Goal: Task Accomplishment & Management: Manage account settings

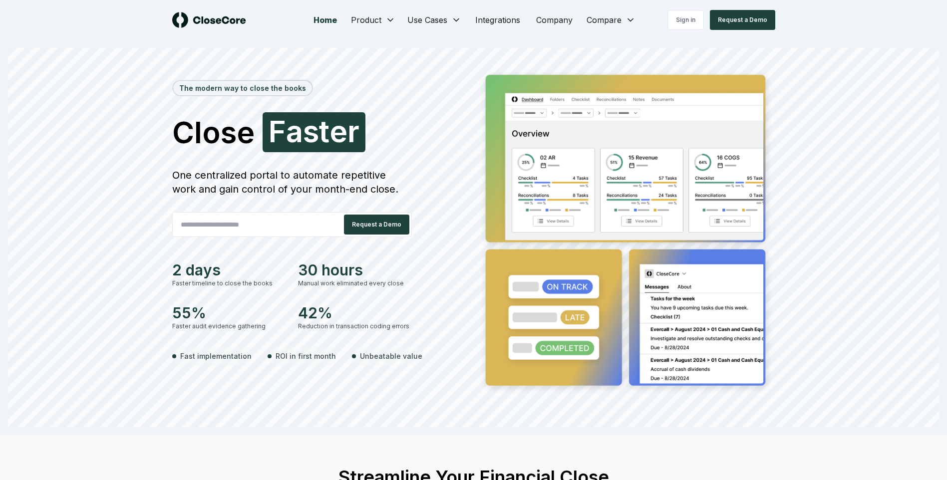
scroll to position [12, 0]
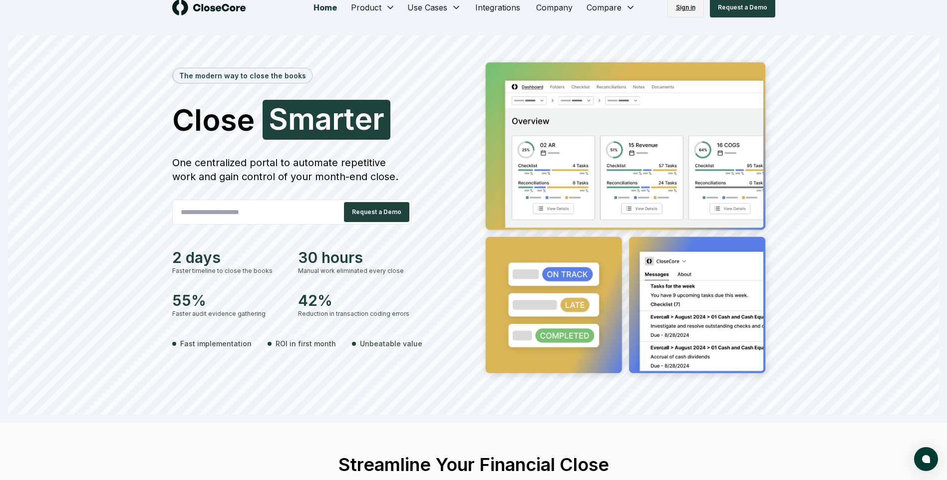
click at [686, 16] on link "Sign in" at bounding box center [685, 8] width 36 height 20
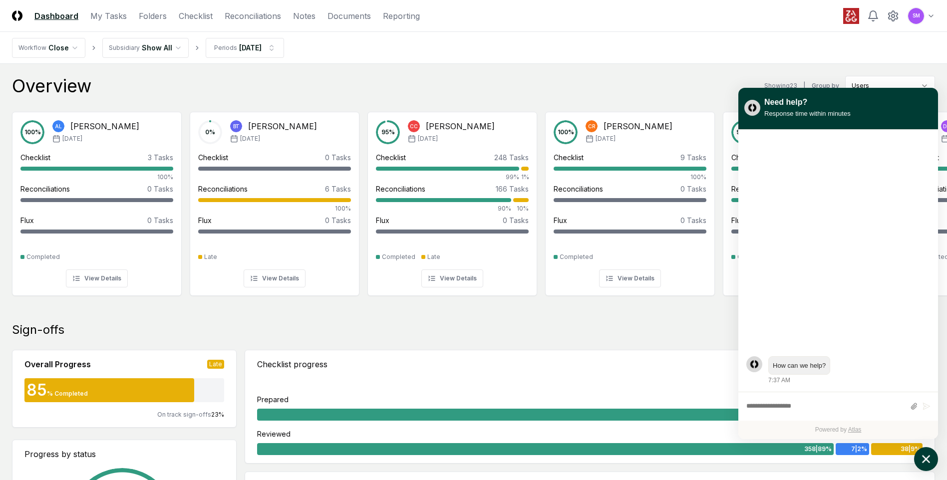
click at [926, 464] on icon "atlas-launcher" at bounding box center [926, 459] width 14 height 14
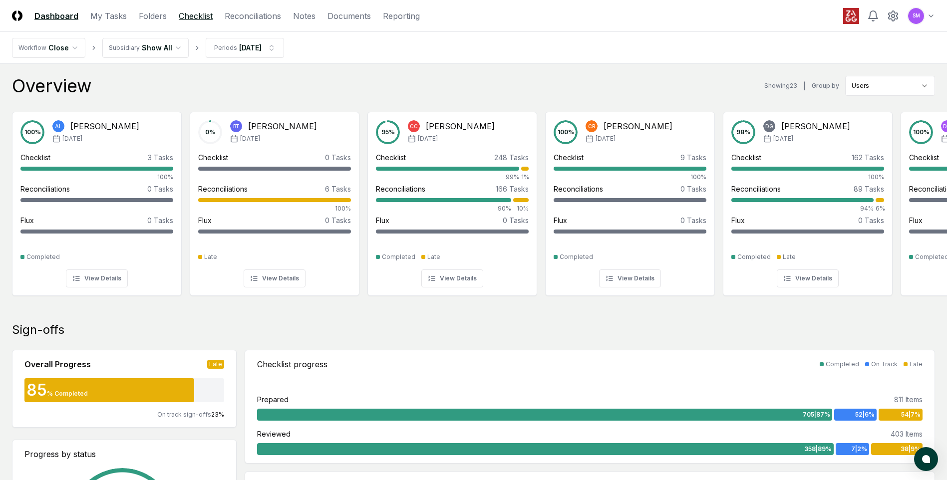
click at [193, 16] on link "Checklist" at bounding box center [196, 16] width 34 height 12
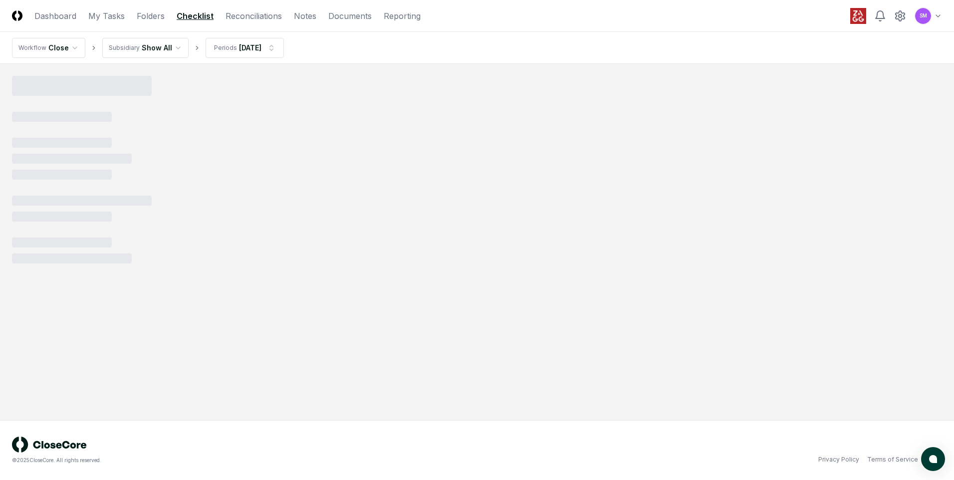
click at [176, 52] on html "CloseCore Dashboard My Tasks Folders Checklist Reconciliations Notes Documents …" at bounding box center [477, 240] width 954 height 480
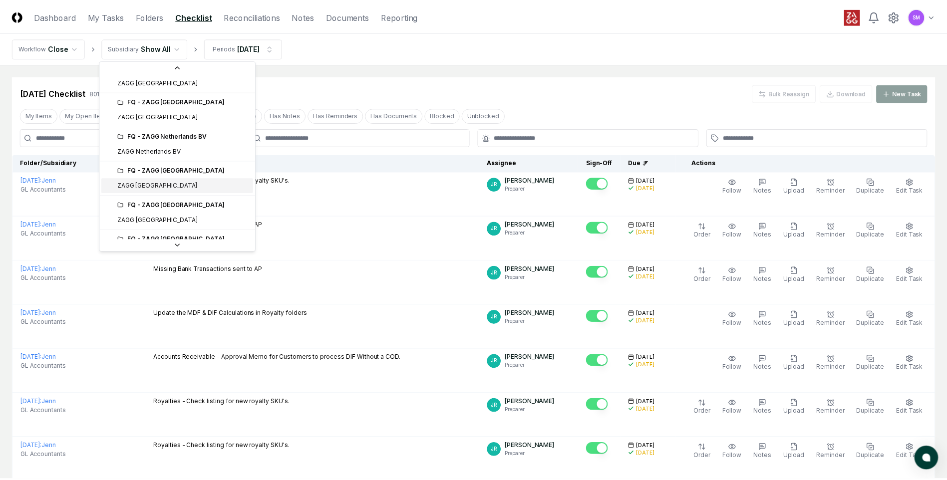
scroll to position [406, 0]
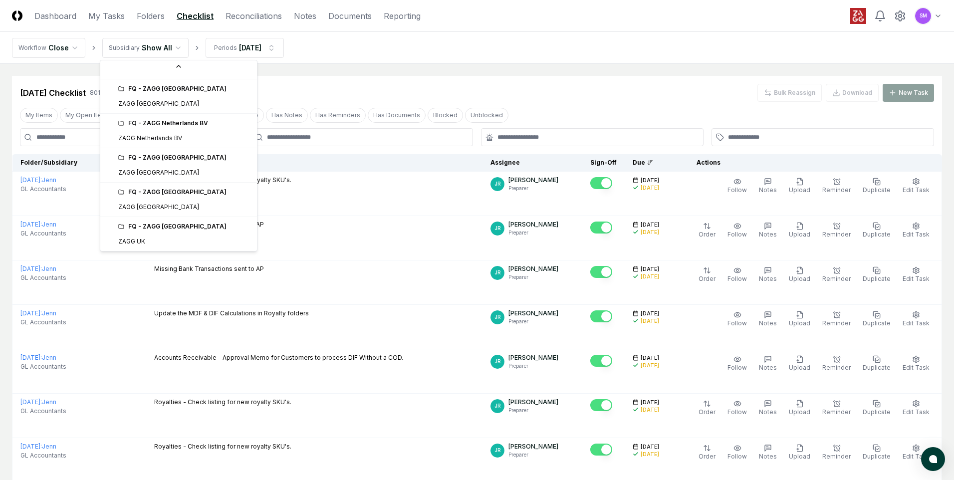
click at [170, 230] on div "FQ - ZAGG UK" at bounding box center [184, 226] width 133 height 9
click at [155, 225] on div "FQ - ZAGG UK" at bounding box center [184, 226] width 133 height 9
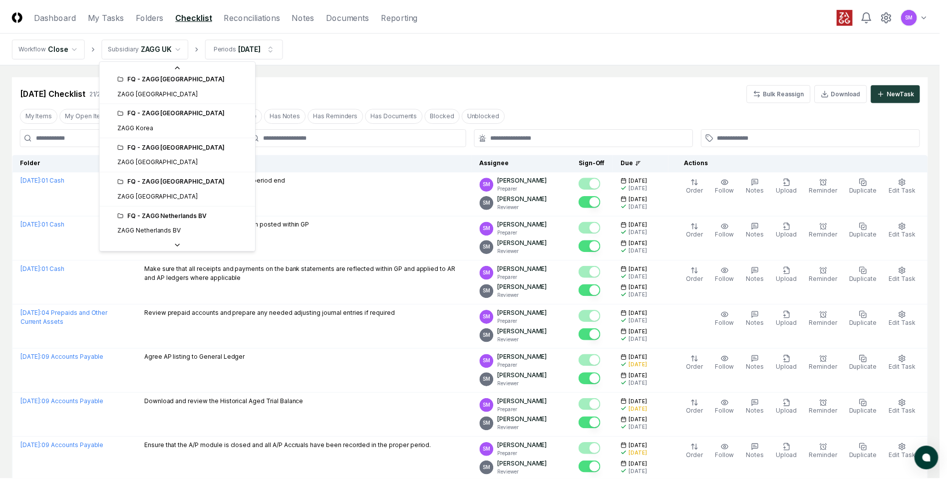
scroll to position [316, 0]
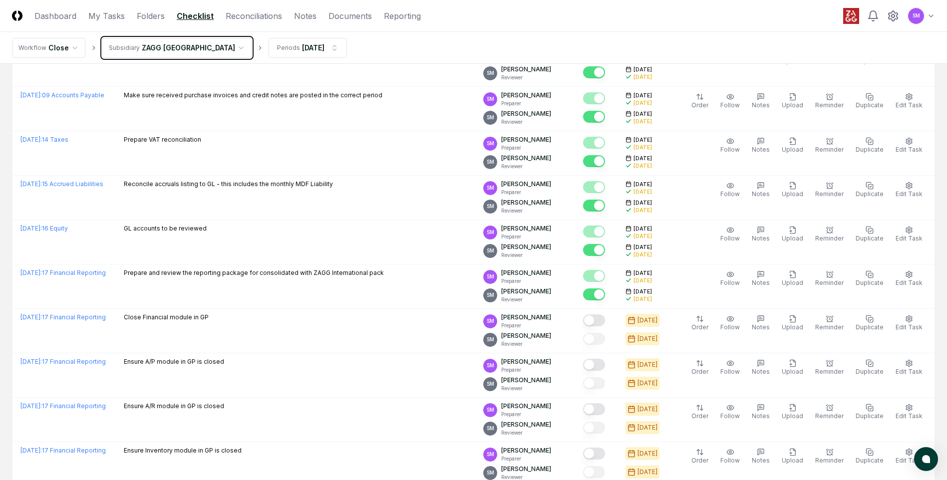
scroll to position [1141, 0]
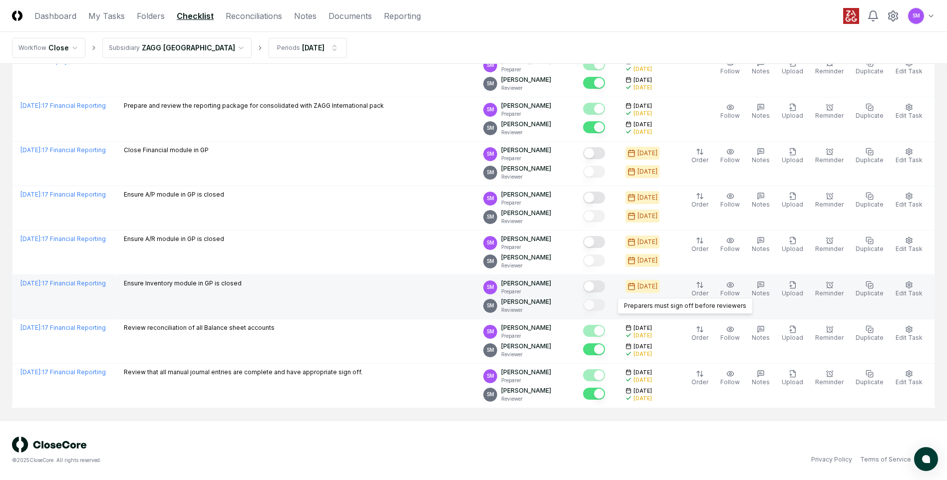
click at [601, 290] on button "Mark complete" at bounding box center [594, 287] width 22 height 12
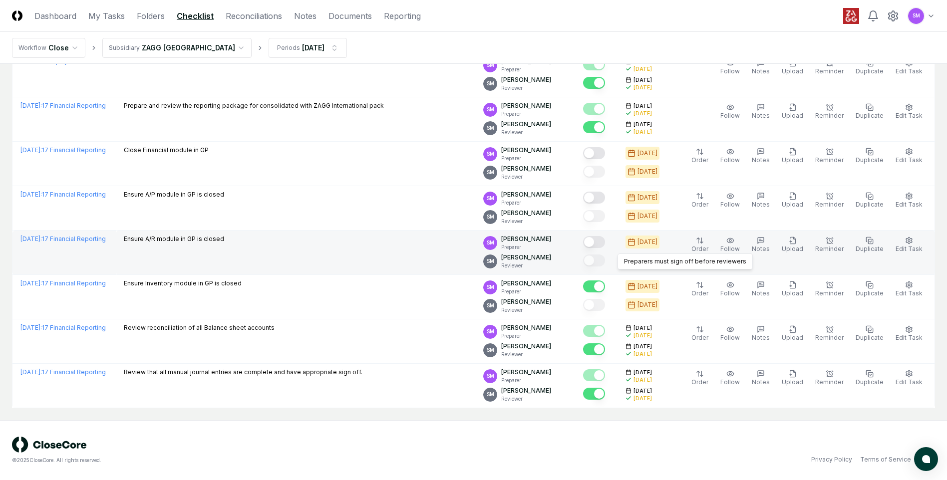
click at [603, 242] on button "Mark complete" at bounding box center [594, 242] width 22 height 12
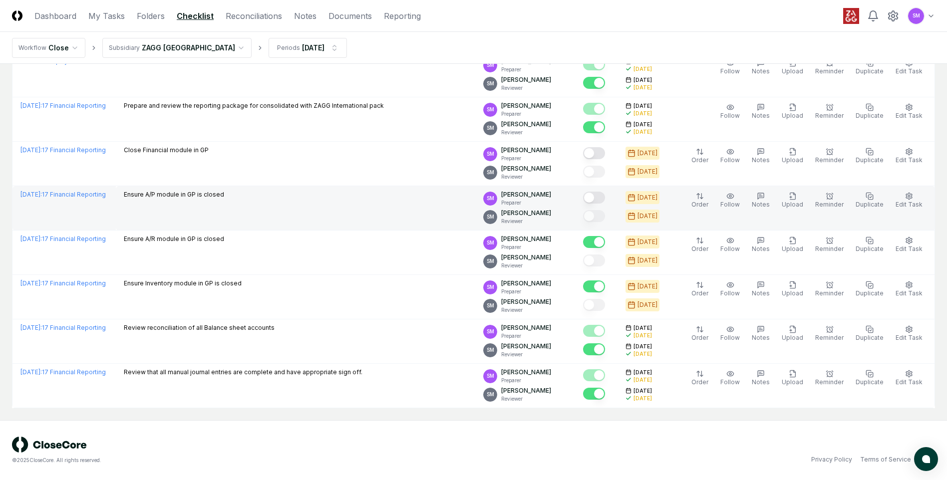
click at [605, 193] on button "Mark complete" at bounding box center [594, 198] width 22 height 12
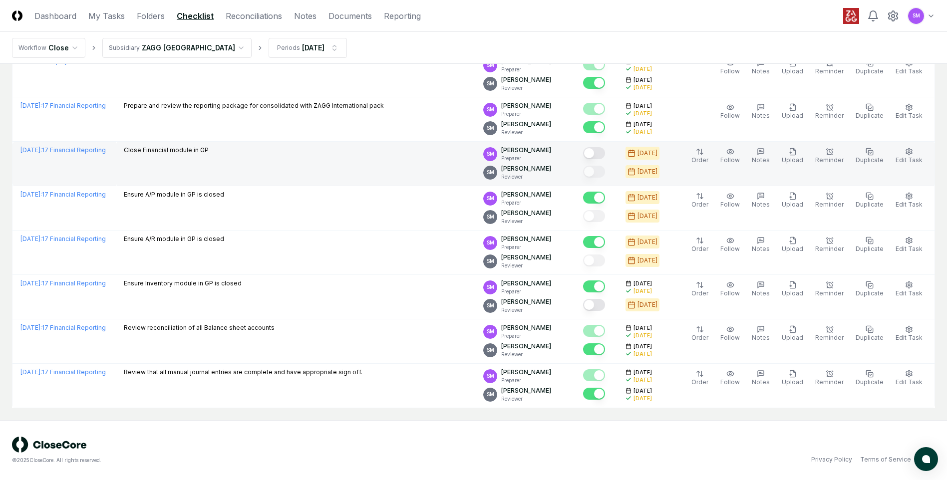
click at [604, 148] on button "Mark complete" at bounding box center [594, 153] width 22 height 12
click at [254, 17] on link "Reconciliations" at bounding box center [254, 16] width 56 height 12
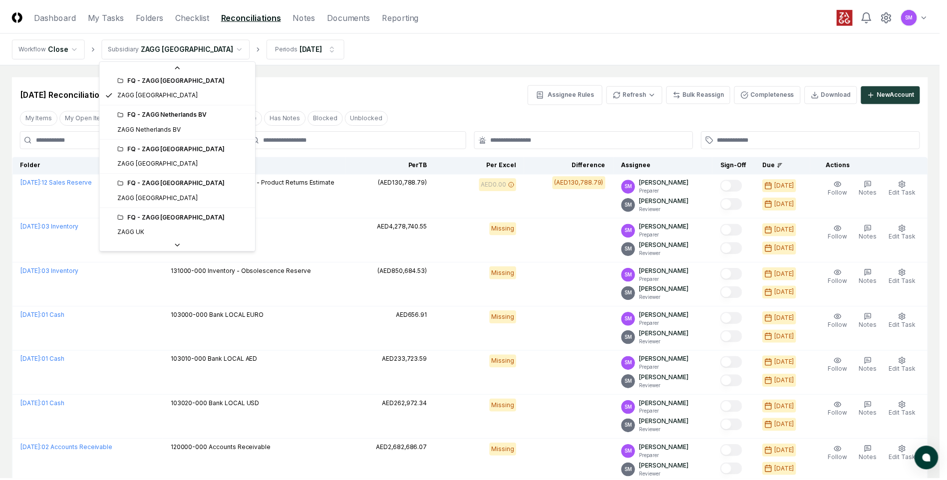
scroll to position [406, 0]
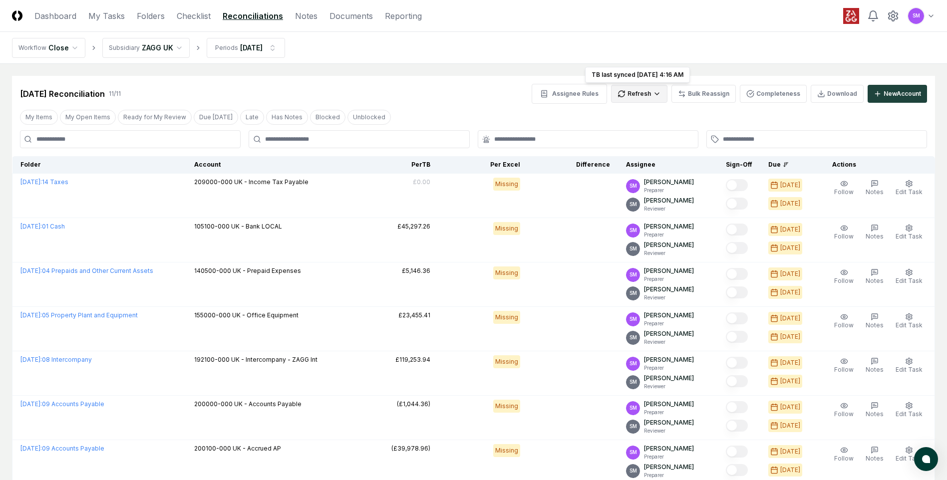
click at [632, 97] on html "CloseCore Dashboard My Tasks Folders Checklist Reconciliations Notes Documents …" at bounding box center [473, 367] width 947 height 734
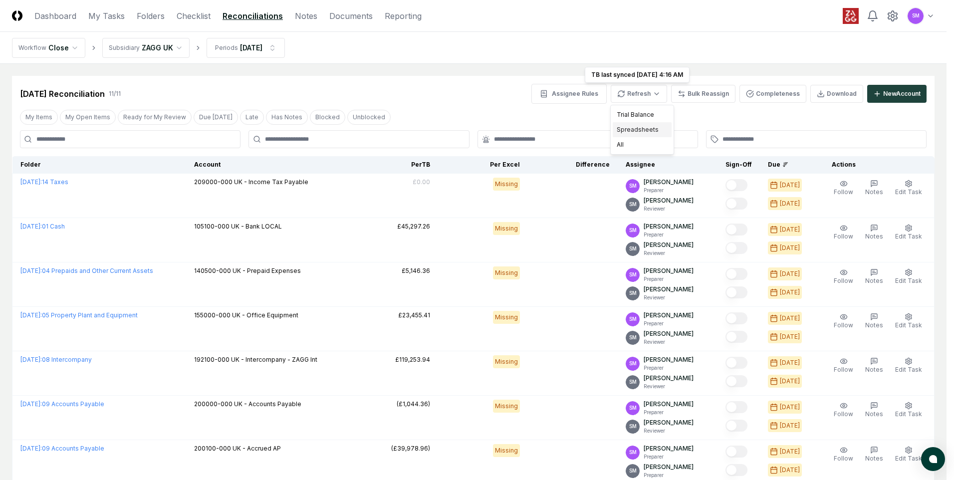
click at [634, 126] on div "Spreadsheets" at bounding box center [642, 129] width 59 height 15
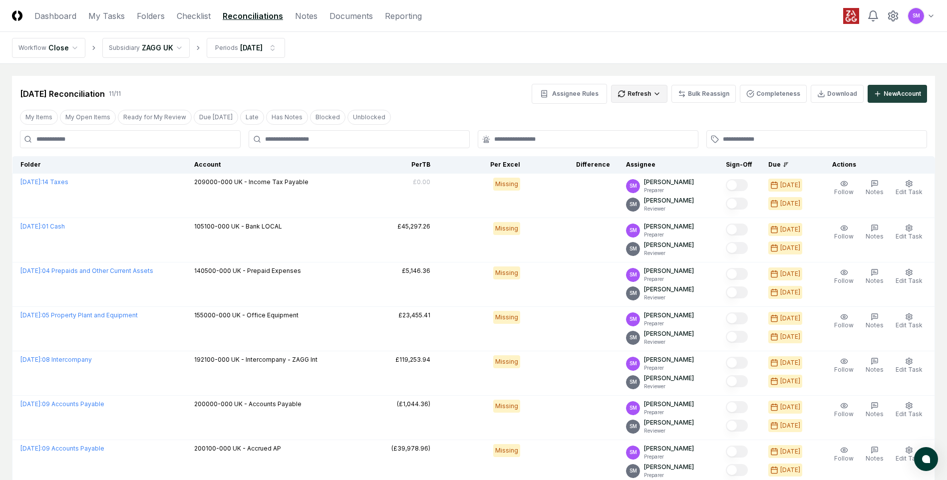
click at [647, 97] on html "CloseCore Dashboard My Tasks Folders Checklist Reconciliations Notes Documents …" at bounding box center [473, 367] width 947 height 734
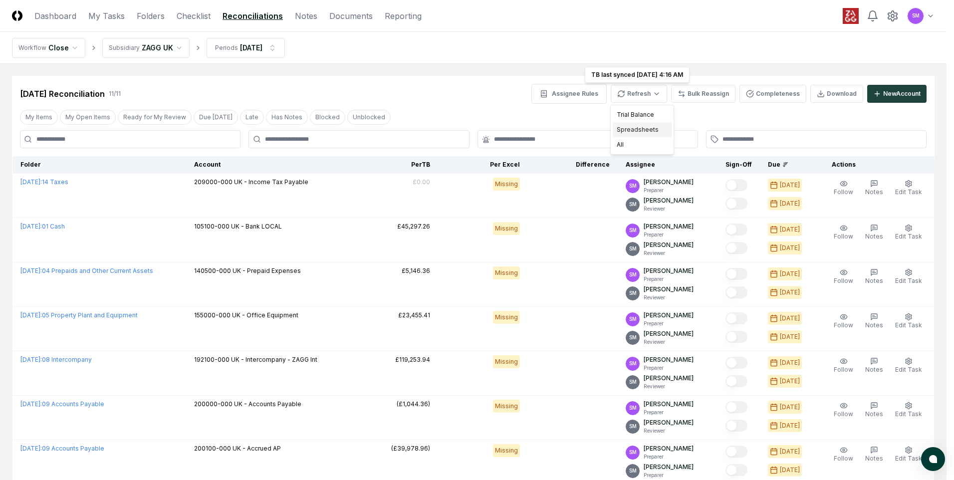
click at [651, 128] on div "Spreadsheets" at bounding box center [642, 129] width 59 height 15
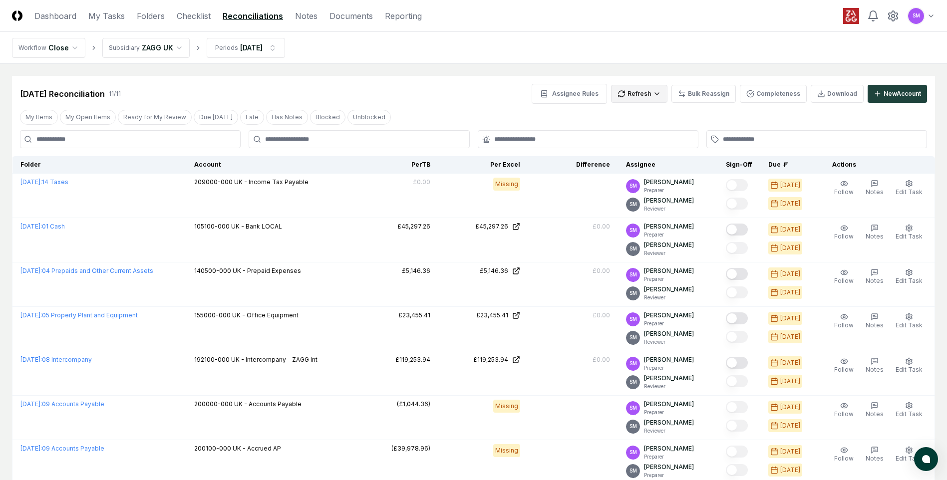
click at [657, 98] on html "CloseCore Dashboard My Tasks Folders Checklist Reconciliations Notes Documents …" at bounding box center [473, 367] width 947 height 734
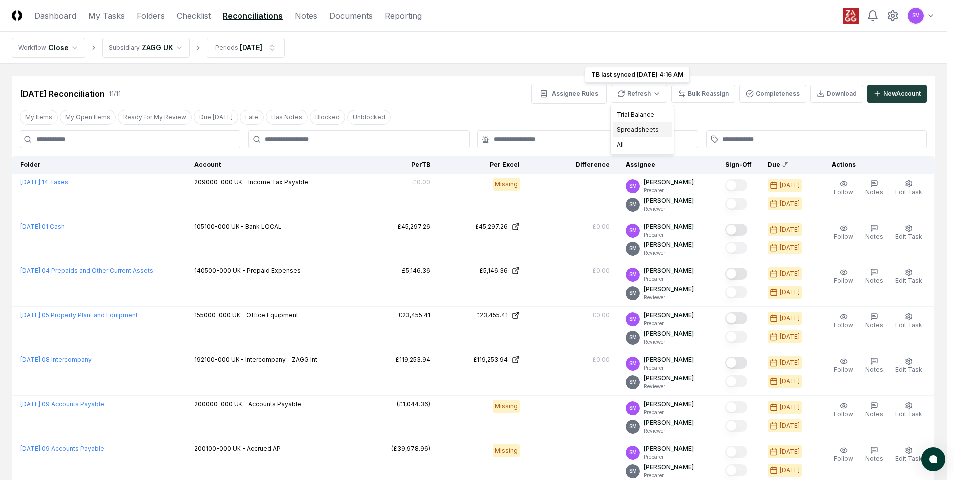
click at [648, 131] on div "Spreadsheets" at bounding box center [642, 129] width 59 height 15
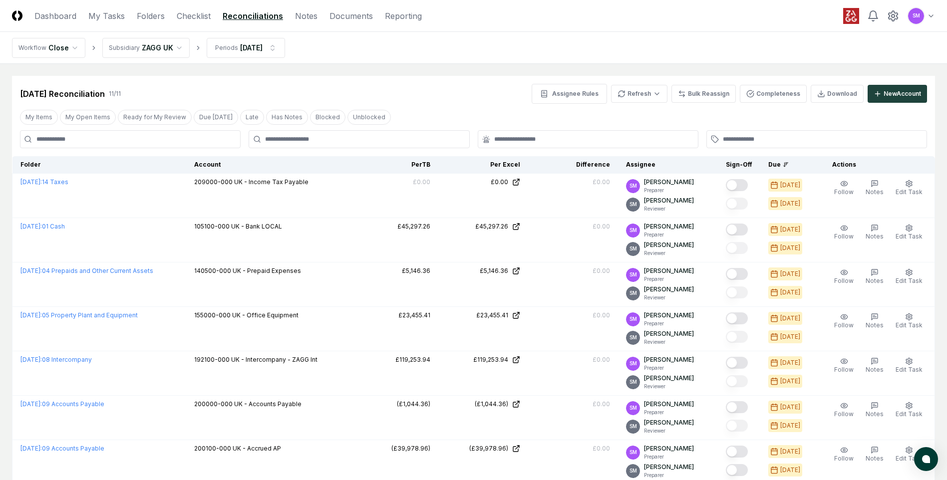
click at [177, 47] on html "CloseCore Dashboard My Tasks Folders Checklist Reconciliations Notes Documents …" at bounding box center [473, 367] width 947 height 734
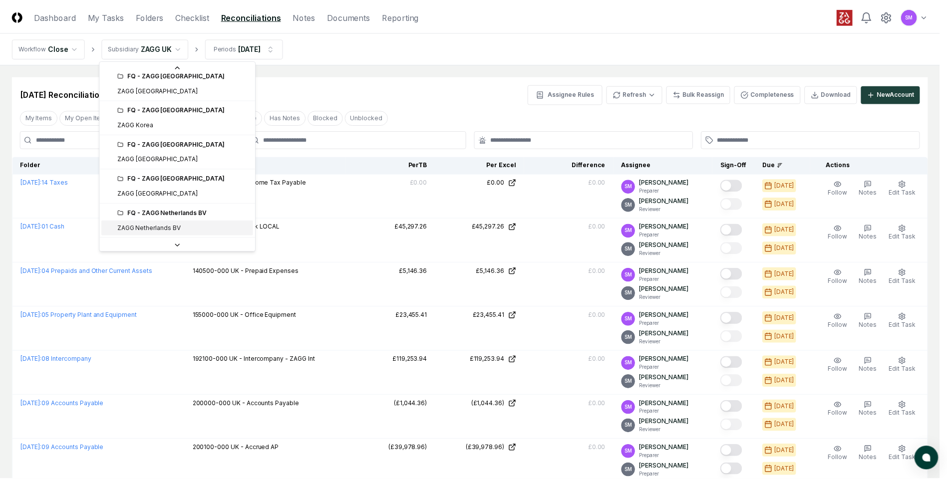
scroll to position [304, 0]
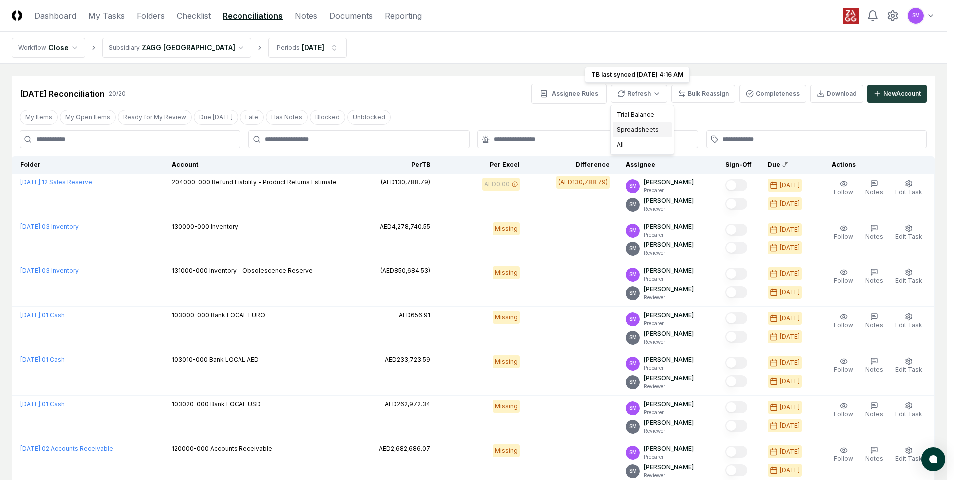
click at [651, 129] on div "Spreadsheets" at bounding box center [642, 129] width 59 height 15
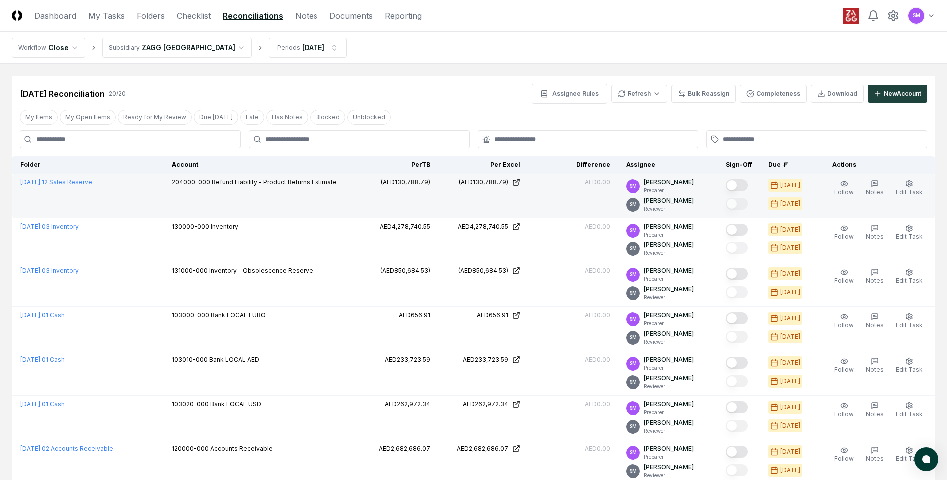
click at [743, 188] on button "Mark complete" at bounding box center [737, 185] width 22 height 12
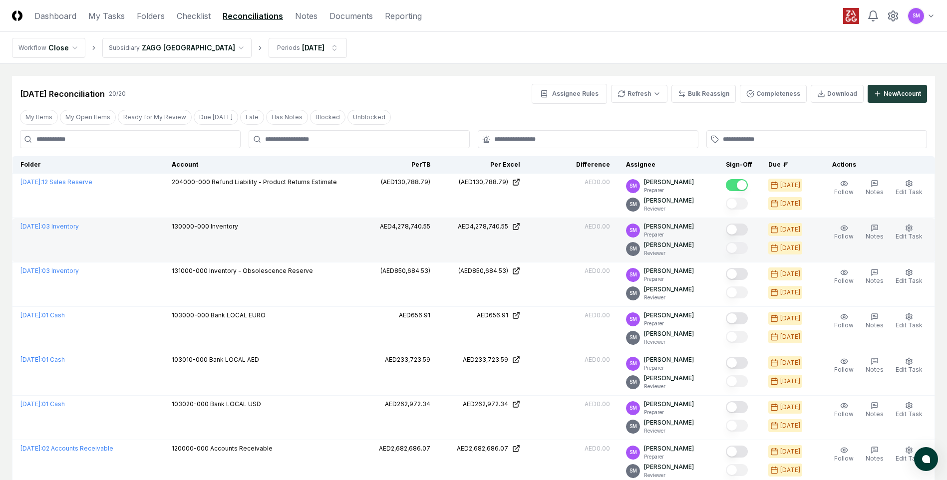
click at [742, 226] on button "Mark complete" at bounding box center [737, 230] width 22 height 12
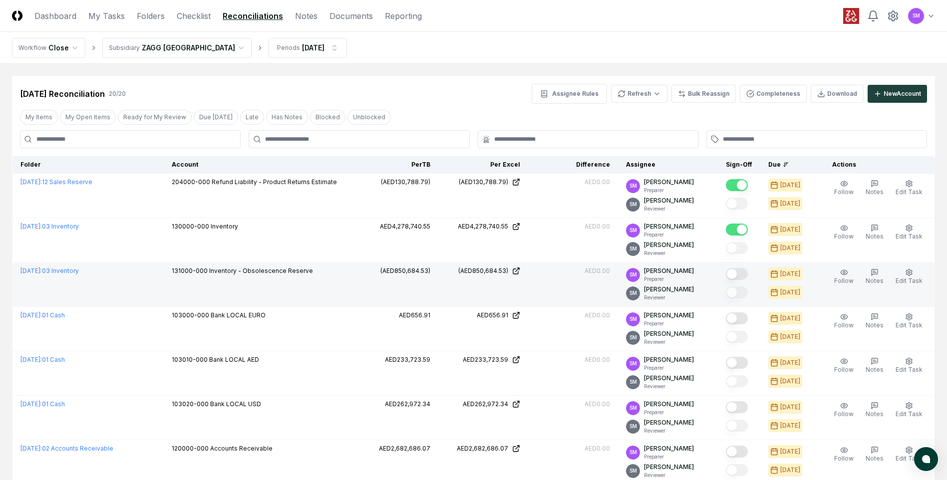
click at [737, 274] on button "Mark complete" at bounding box center [737, 274] width 22 height 12
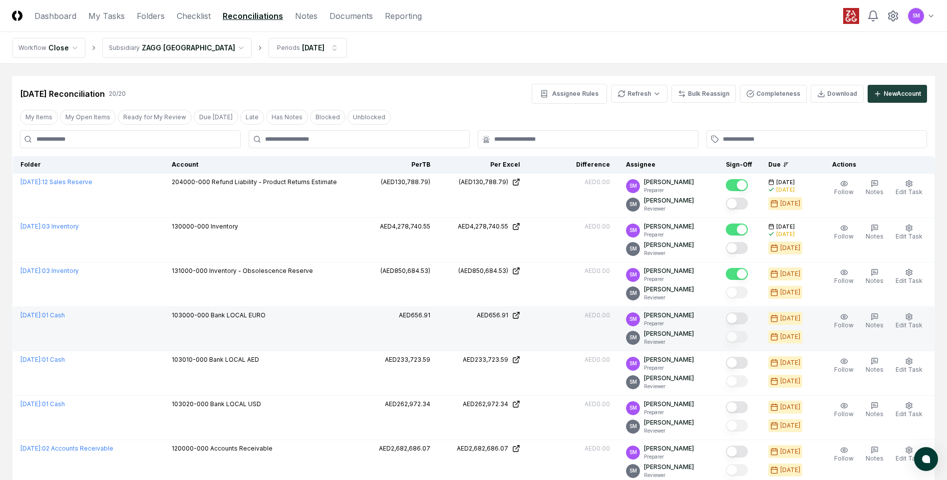
click at [742, 315] on button "Mark complete" at bounding box center [737, 319] width 22 height 12
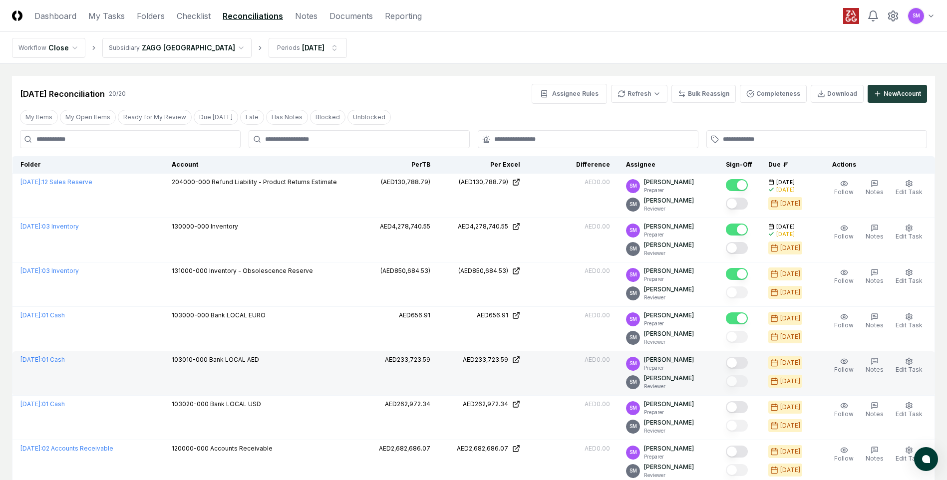
click at [740, 364] on button "Mark complete" at bounding box center [737, 363] width 22 height 12
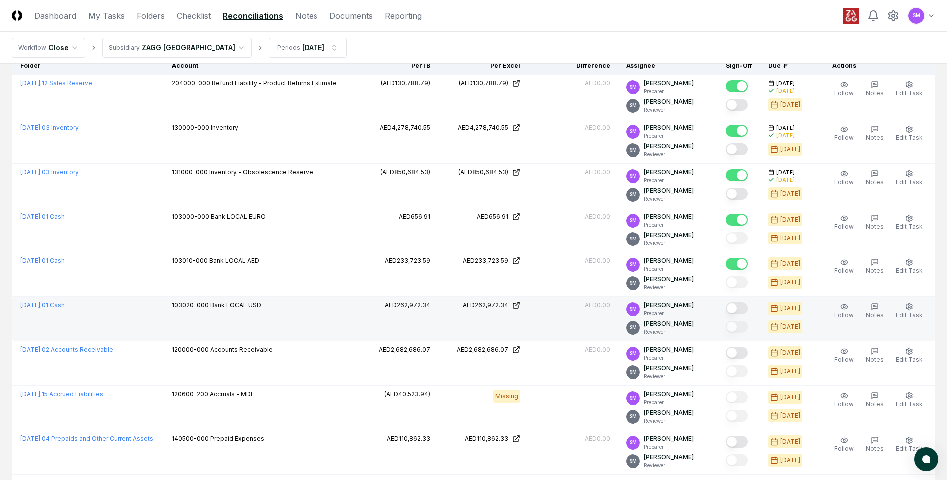
scroll to position [112, 0]
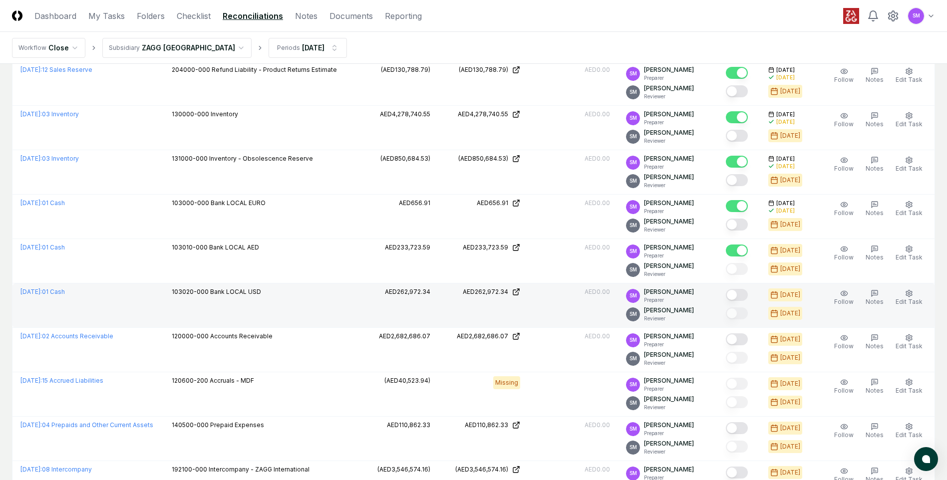
click at [745, 294] on button "Mark complete" at bounding box center [737, 295] width 22 height 12
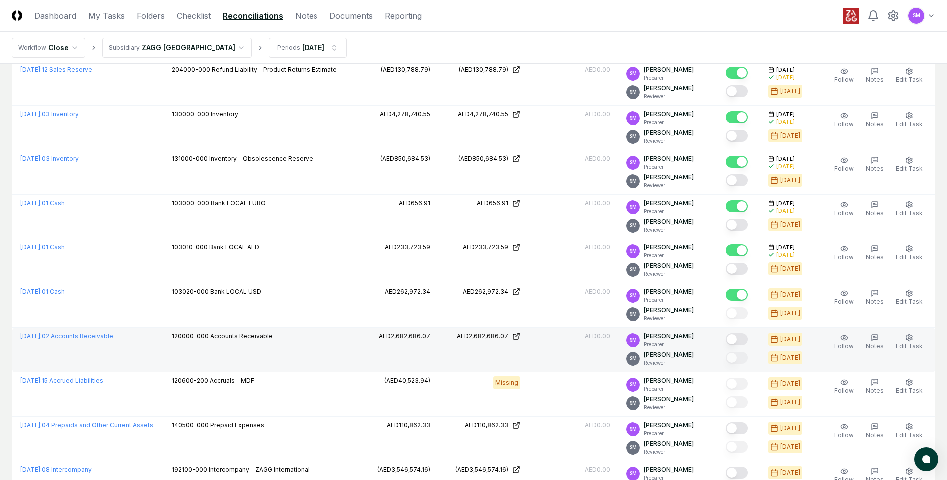
click at [742, 338] on button "Mark complete" at bounding box center [737, 339] width 22 height 12
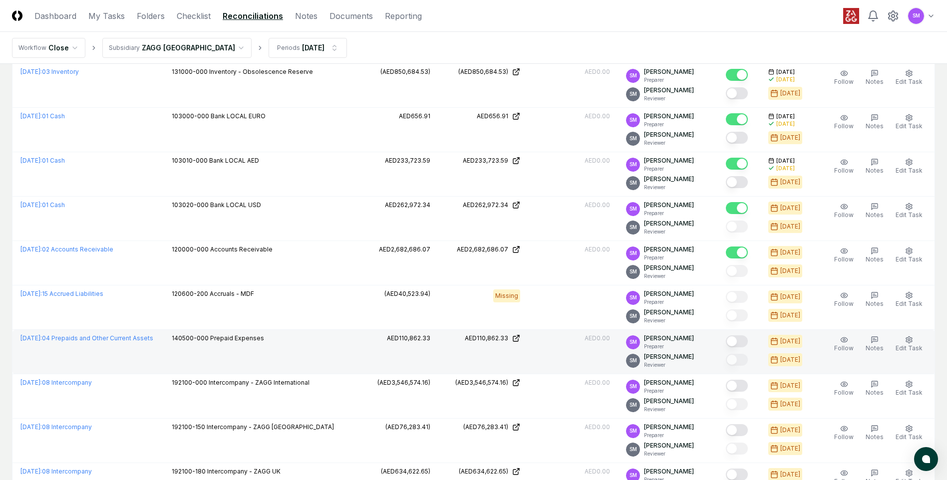
scroll to position [262, 0]
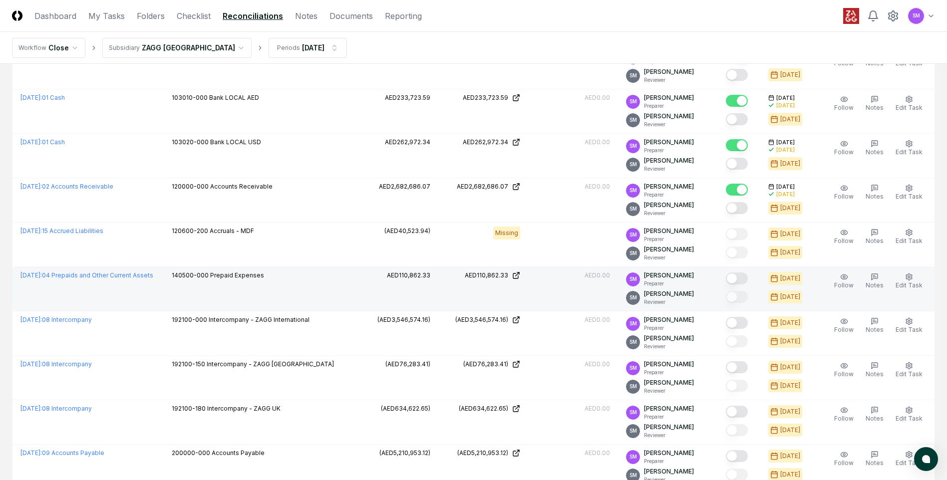
click at [742, 281] on button "Mark complete" at bounding box center [737, 279] width 22 height 12
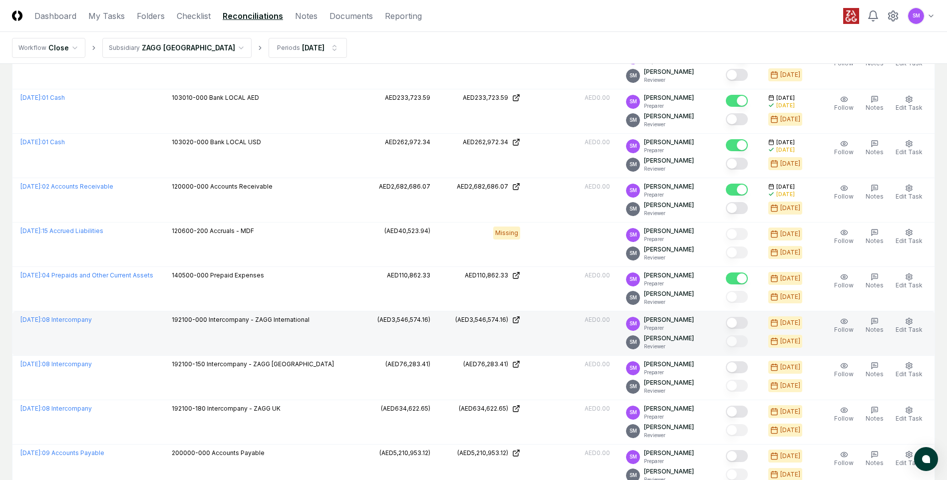
click at [741, 324] on button "Mark complete" at bounding box center [737, 323] width 22 height 12
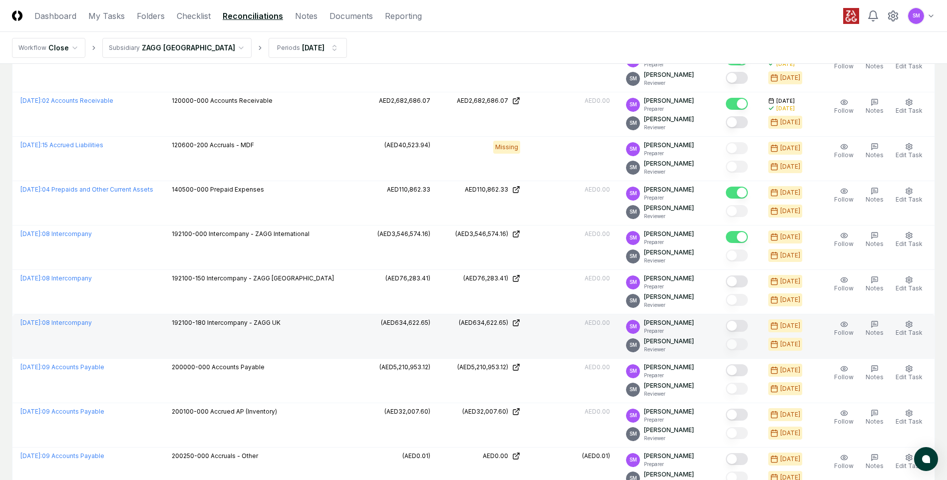
scroll to position [399, 0]
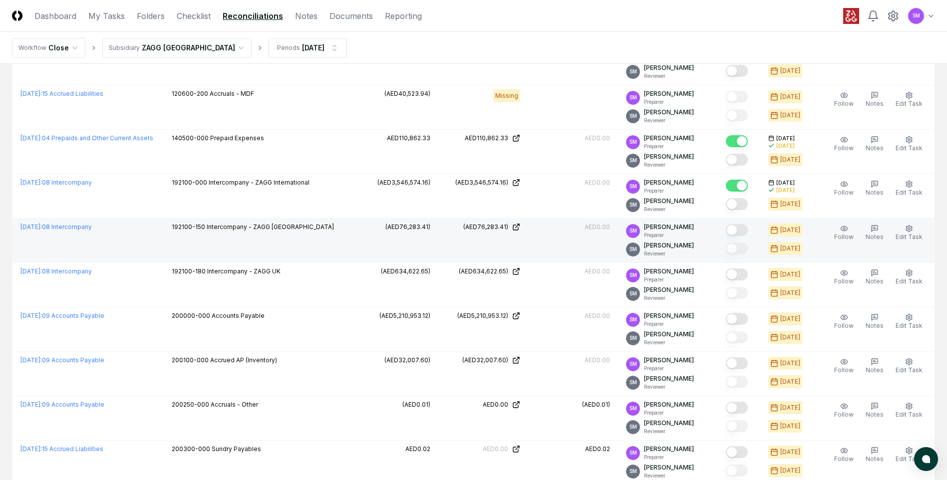
click at [743, 230] on button "Mark complete" at bounding box center [737, 230] width 22 height 12
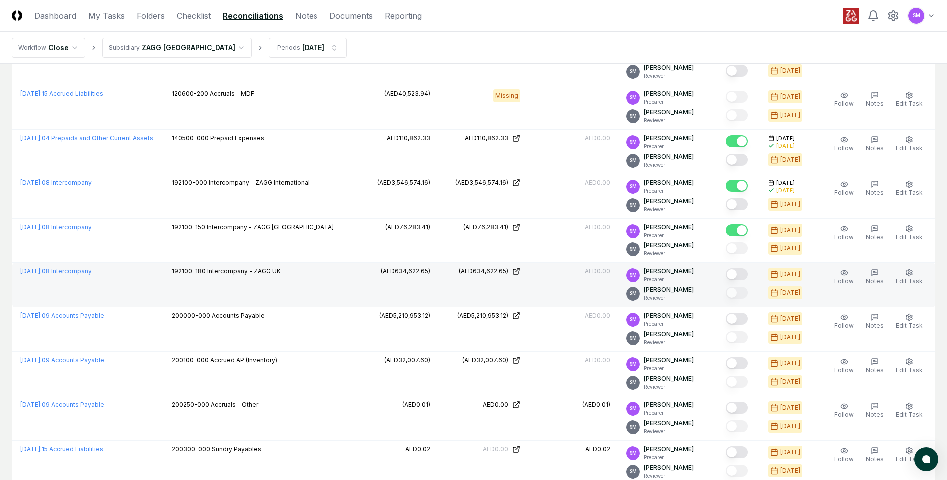
click at [736, 275] on button "Mark complete" at bounding box center [737, 275] width 22 height 12
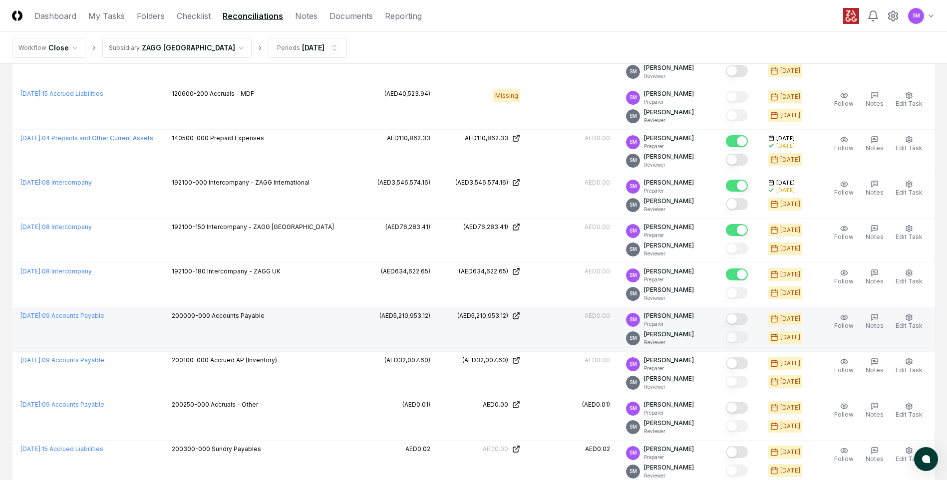
click at [738, 321] on button "Mark complete" at bounding box center [737, 319] width 22 height 12
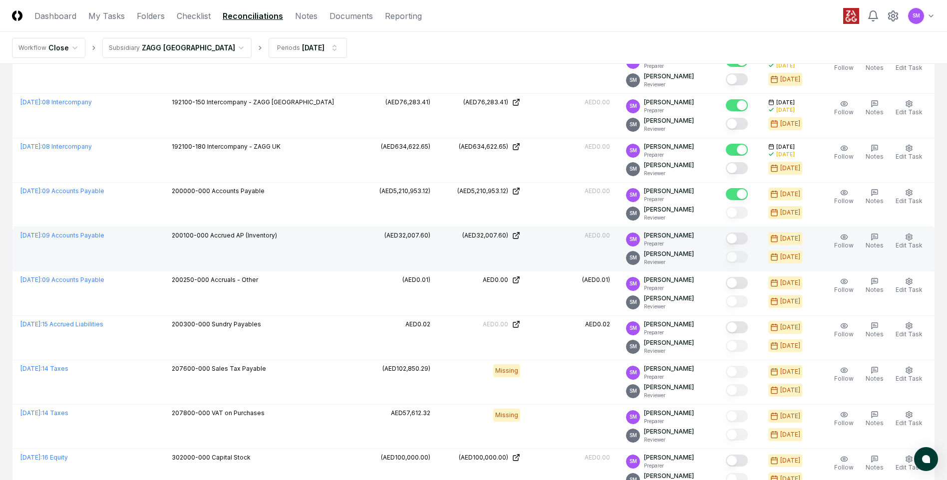
scroll to position [537, 0]
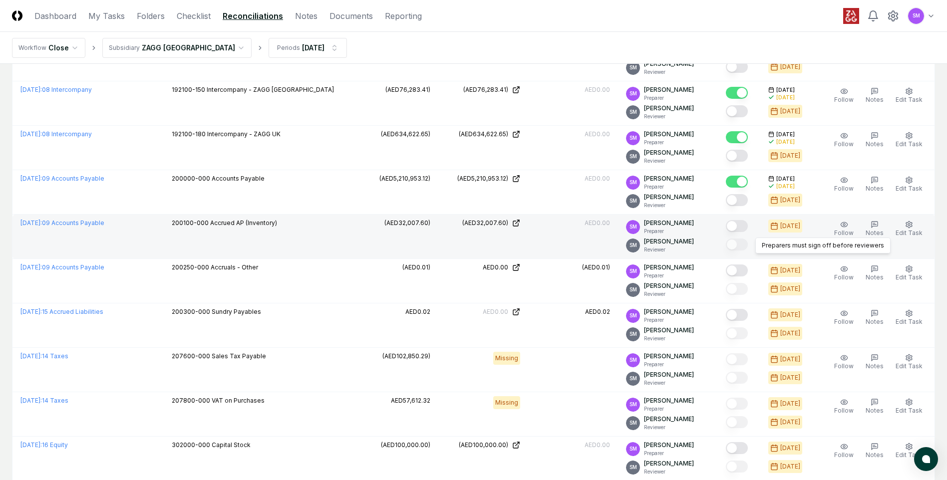
click at [741, 227] on button "Mark complete" at bounding box center [737, 226] width 22 height 12
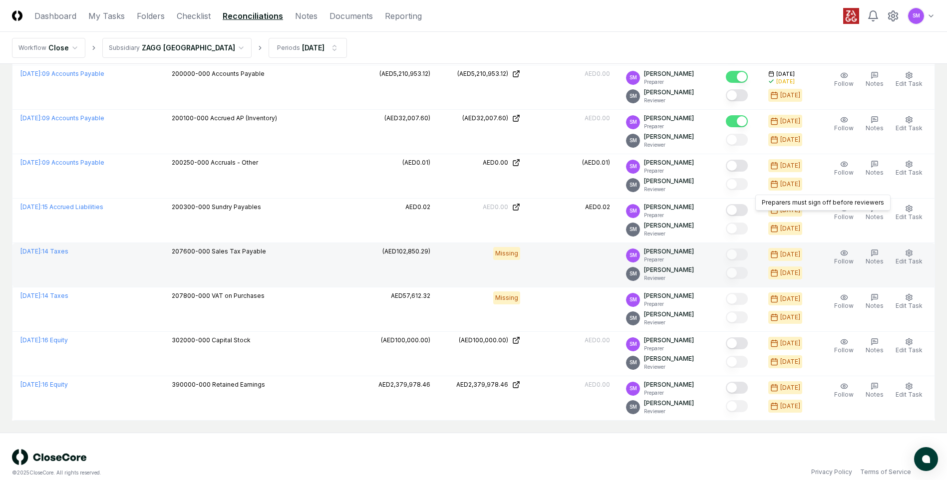
scroll to position [654, 0]
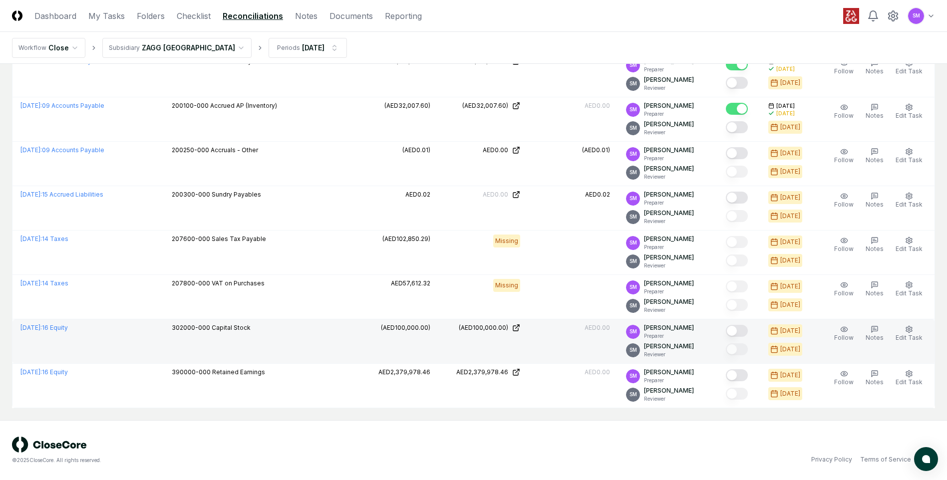
click at [737, 331] on button "Mark complete" at bounding box center [737, 331] width 22 height 12
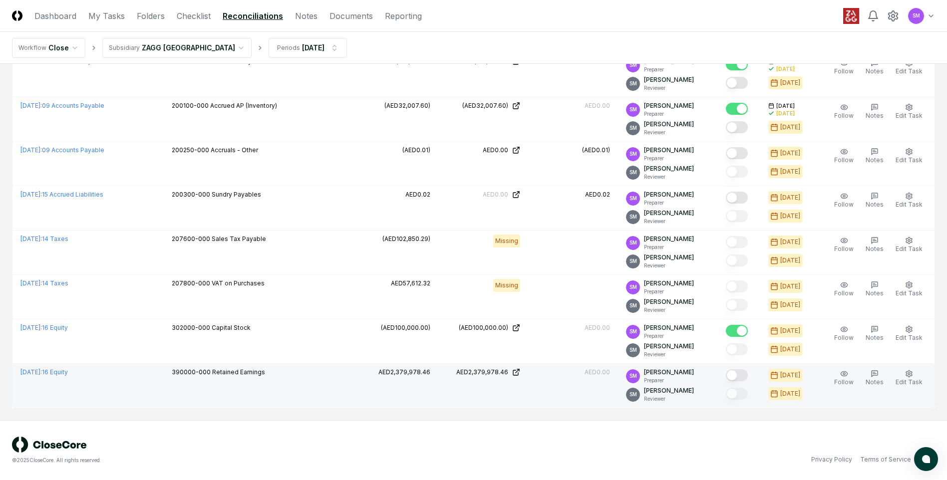
click at [746, 375] on button "Mark complete" at bounding box center [737, 375] width 22 height 12
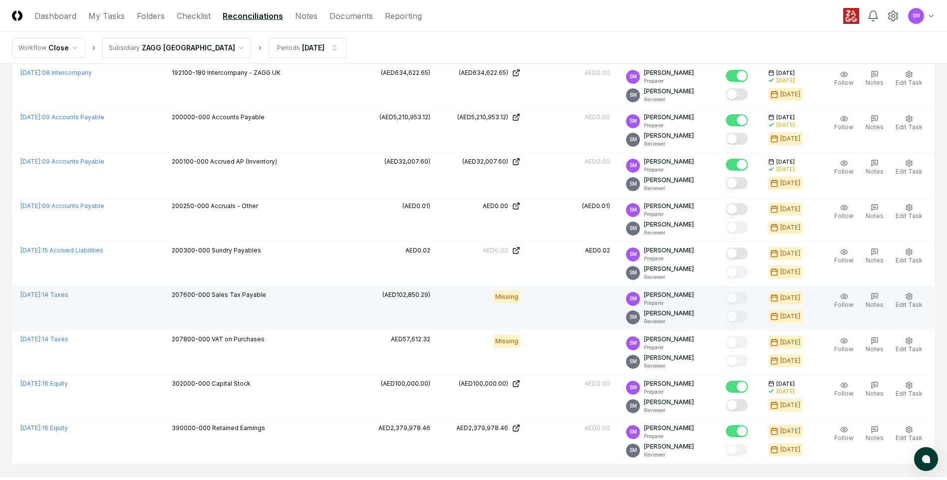
scroll to position [592, 0]
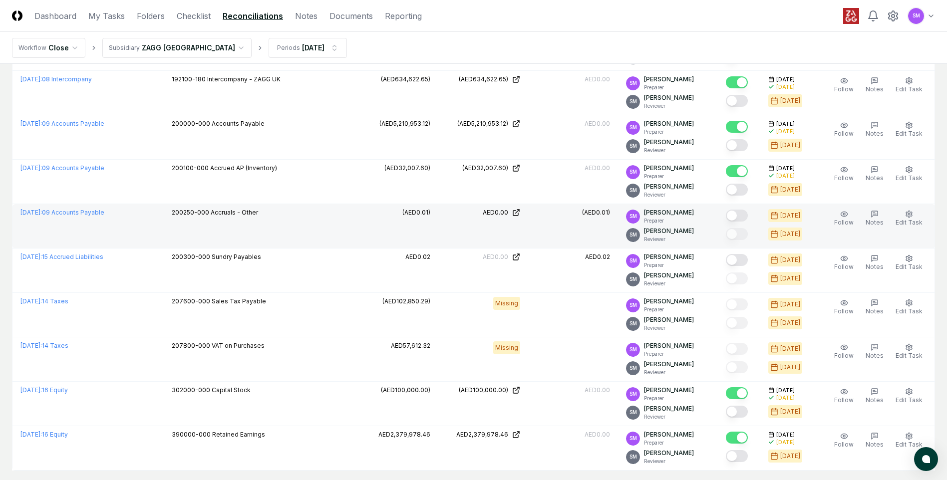
click at [746, 208] on td at bounding box center [739, 226] width 42 height 44
click at [744, 213] on button "Mark complete" at bounding box center [737, 216] width 22 height 12
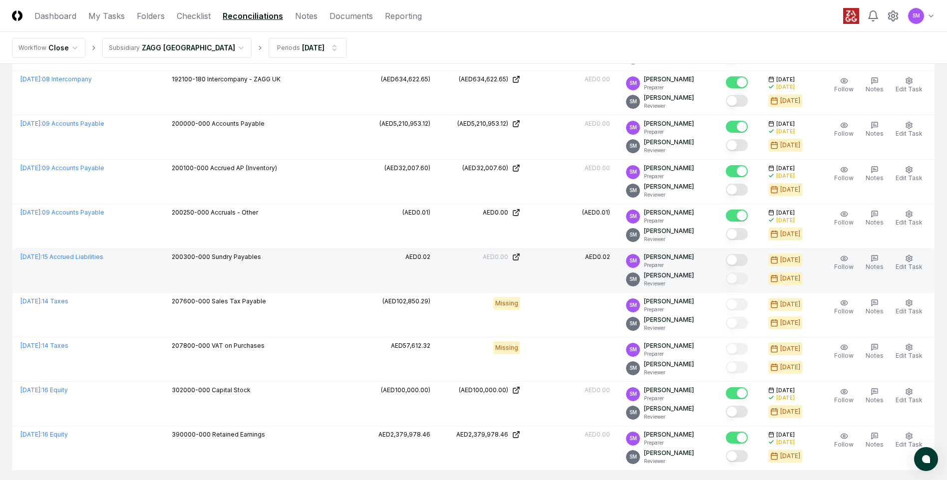
click at [738, 263] on button "Mark complete" at bounding box center [737, 260] width 22 height 12
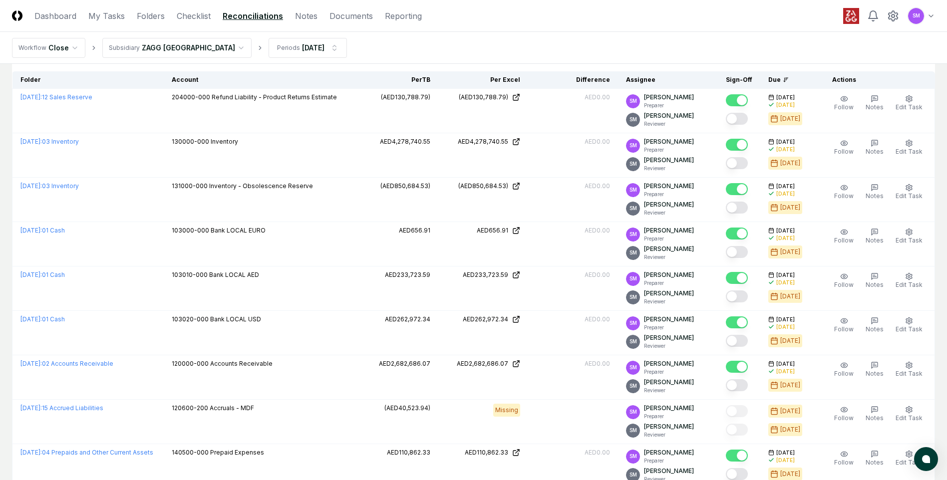
scroll to position [0, 0]
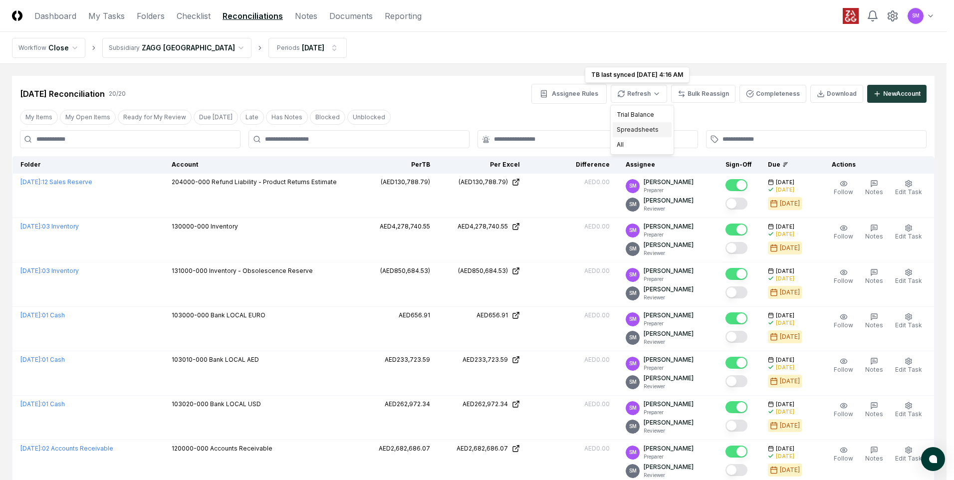
click at [648, 129] on div "Spreadsheets" at bounding box center [642, 129] width 59 height 15
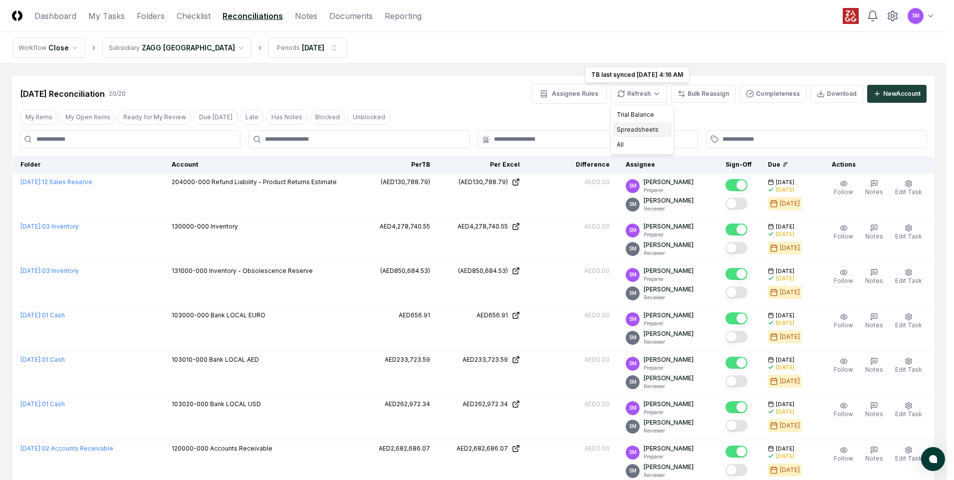
click at [641, 128] on div "Spreadsheets" at bounding box center [642, 129] width 59 height 15
